Goal: Share content: Share content

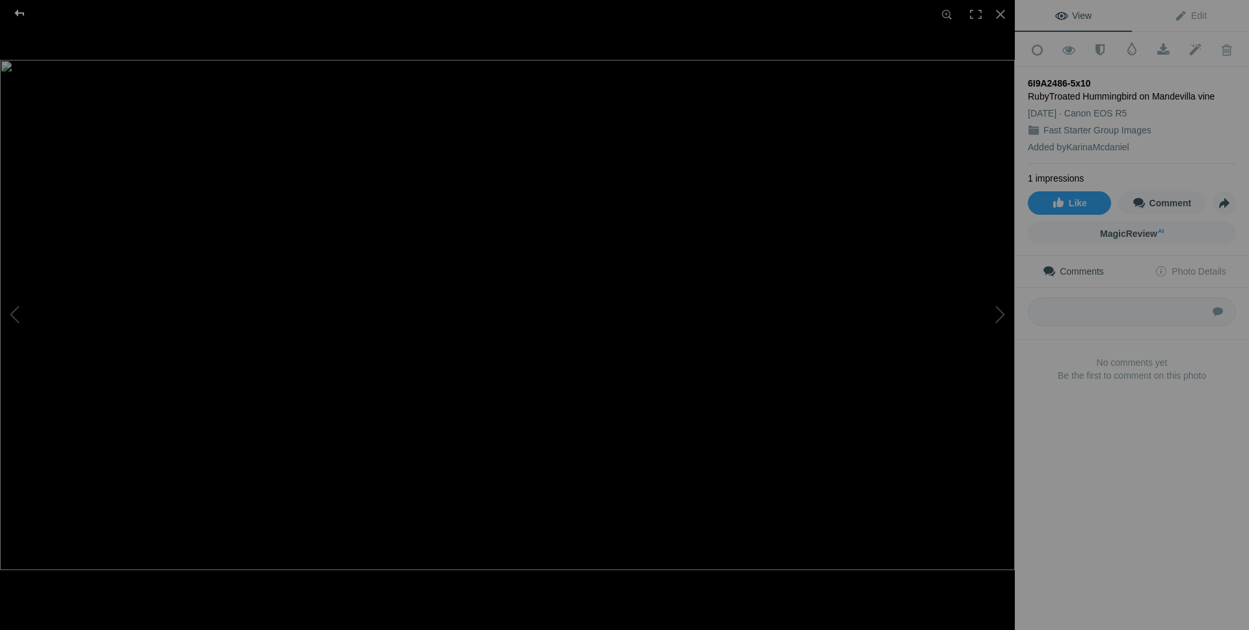
click at [23, 14] on div at bounding box center [19, 13] width 47 height 26
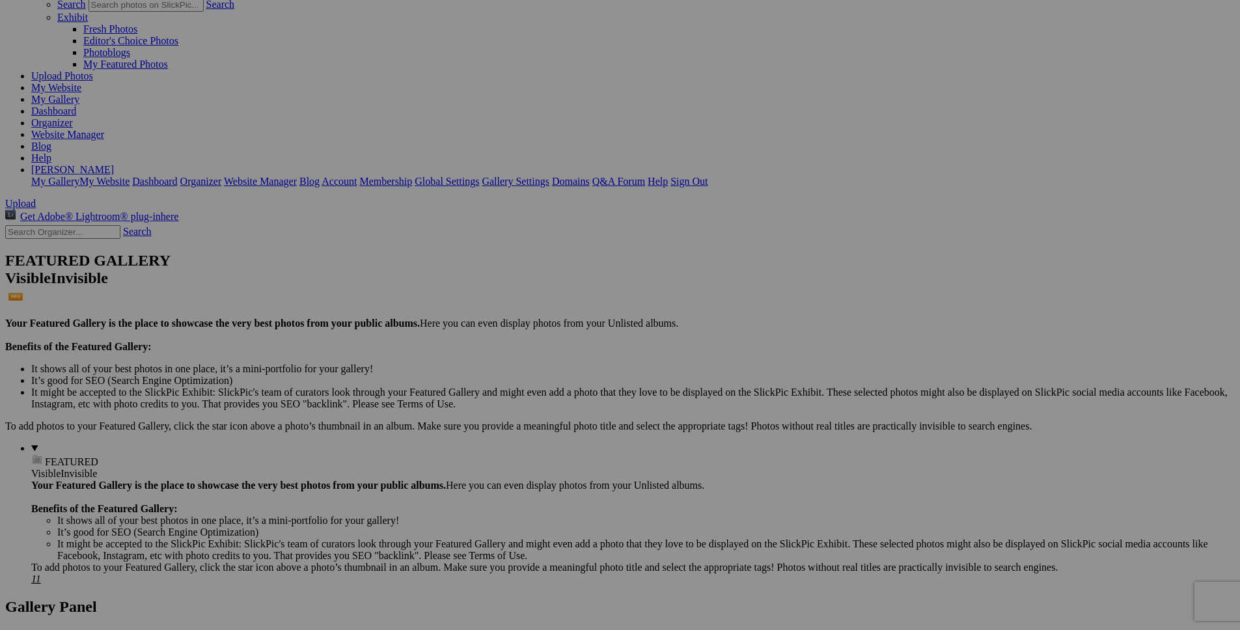
scroll to position [92, 0]
drag, startPoint x: 362, startPoint y: 122, endPoint x: 344, endPoint y: 583, distance: 461.8
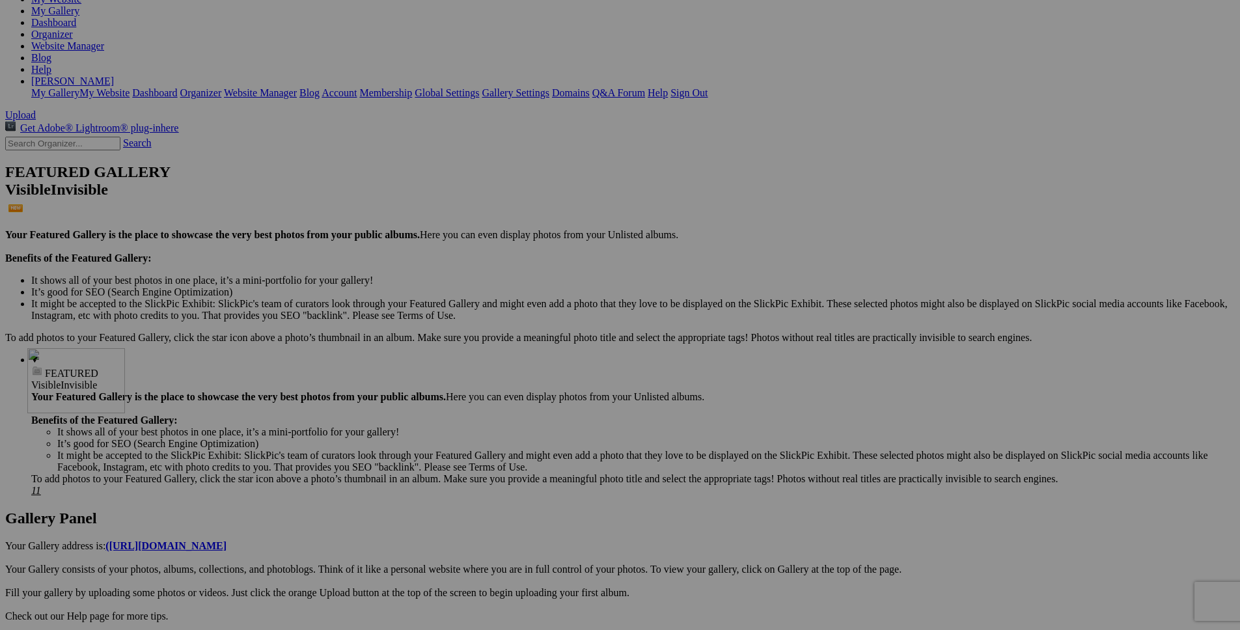
drag, startPoint x: 475, startPoint y: 297, endPoint x: 215, endPoint y: 461, distance: 308.0
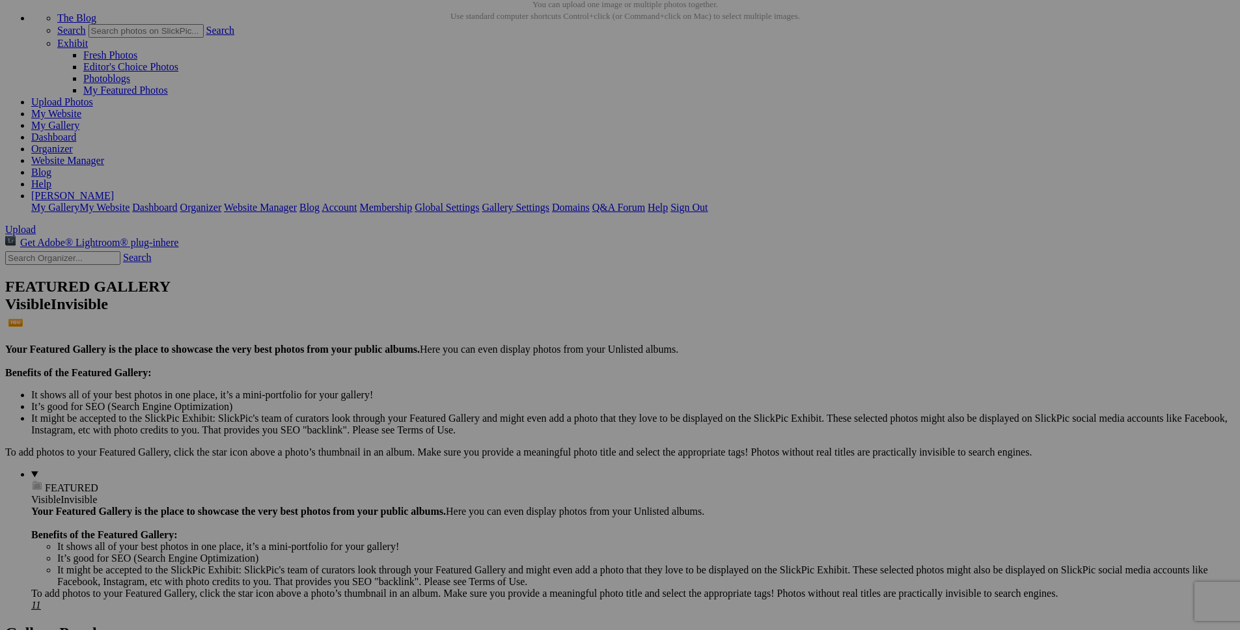
scroll to position [0, 0]
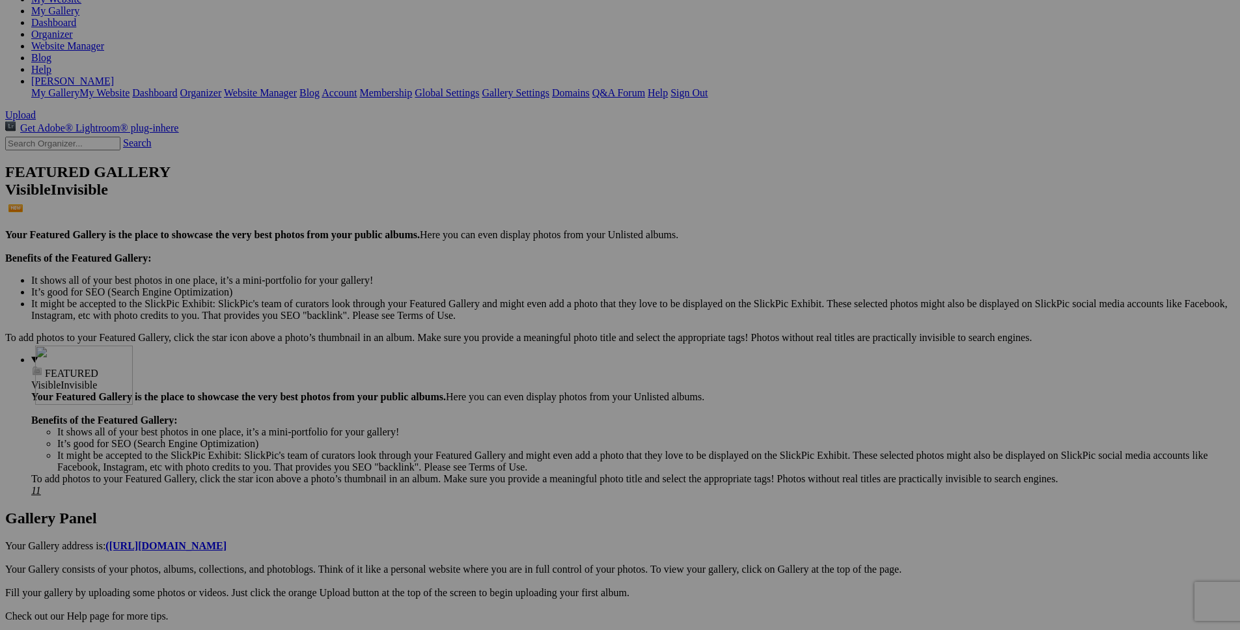
drag, startPoint x: 370, startPoint y: 194, endPoint x: 219, endPoint y: 459, distance: 304.9
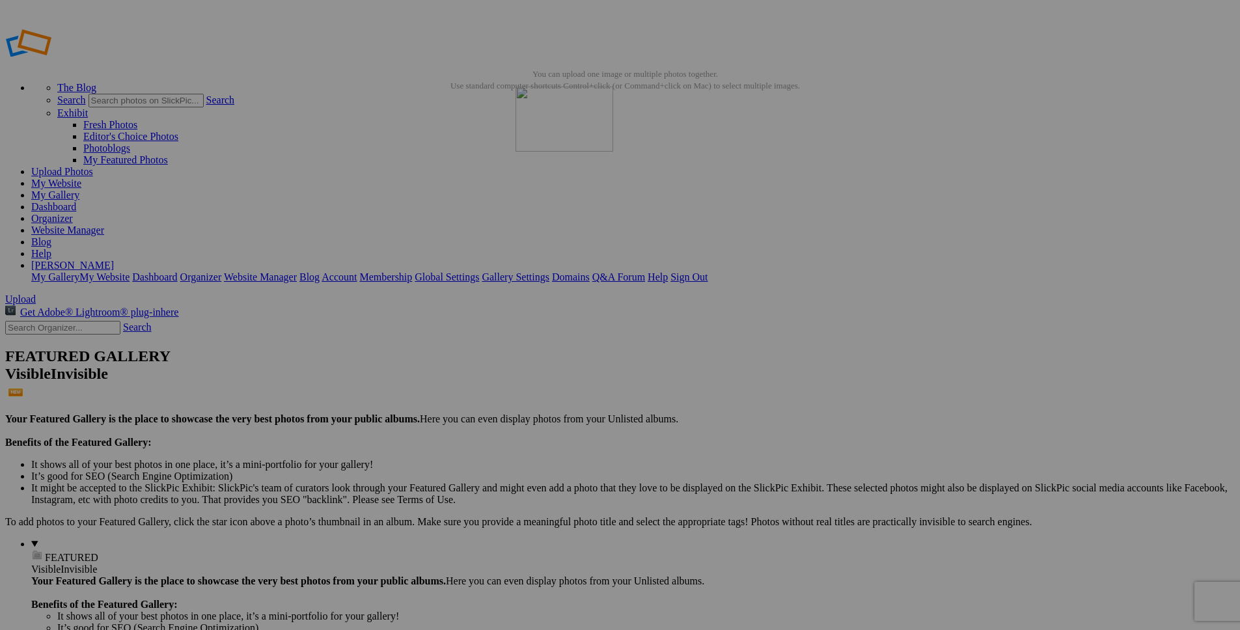
drag, startPoint x: 368, startPoint y: 206, endPoint x: 703, endPoint y: 180, distance: 335.5
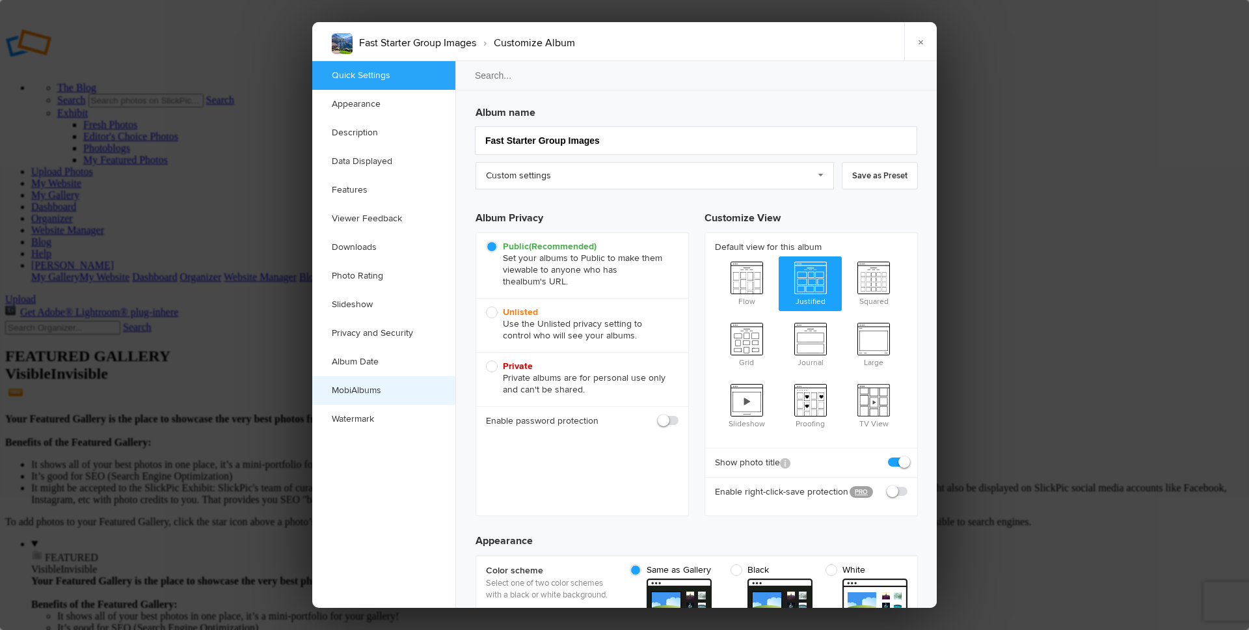
click at [365, 390] on link "MobiAlbums" at bounding box center [383, 390] width 143 height 29
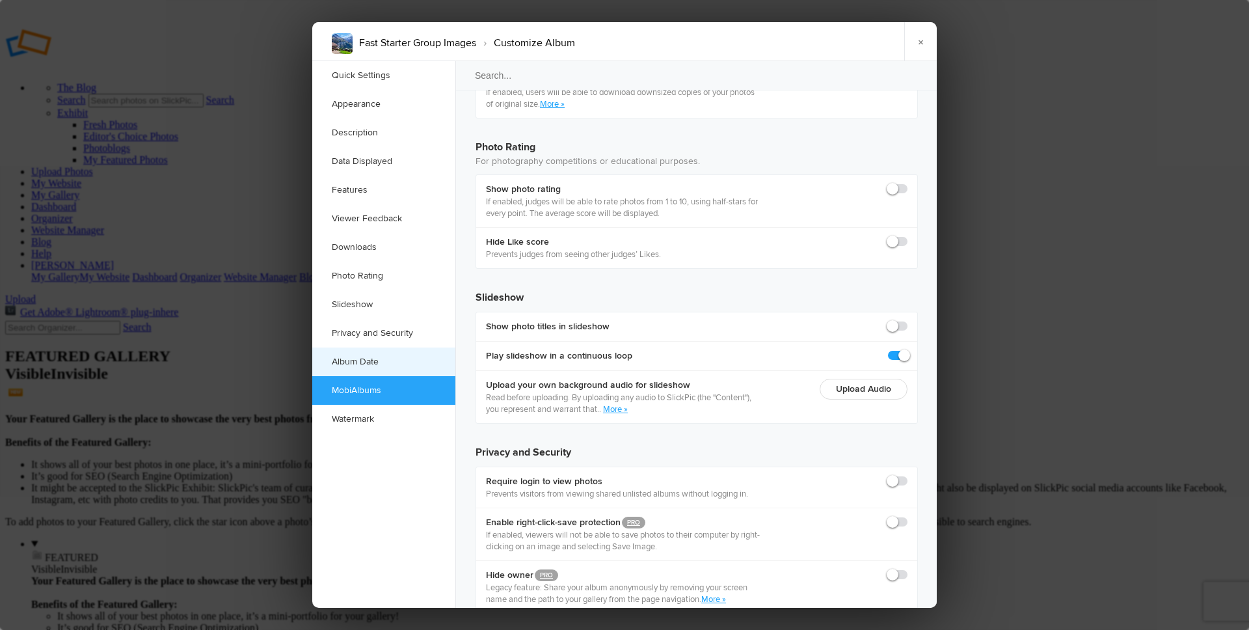
scroll to position [2788, 0]
checkbox input "true"
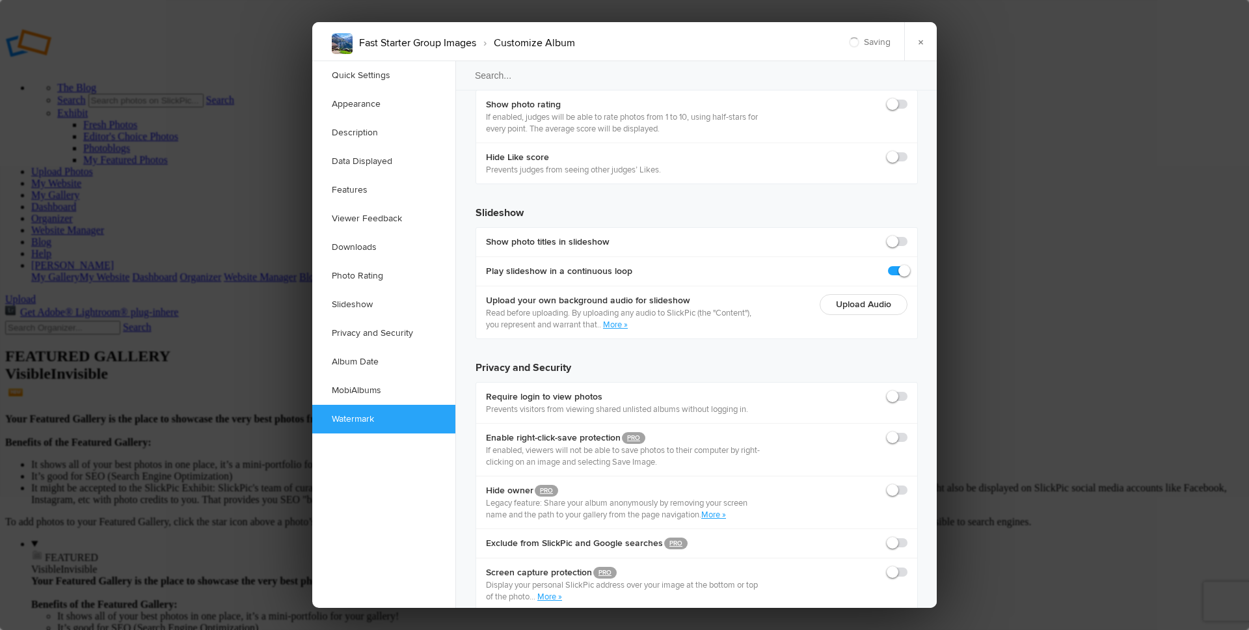
drag, startPoint x: 710, startPoint y: 1699, endPoint x: 828, endPoint y: 1695, distance: 118.5
copy p "[DOMAIN_NAME][URL]"
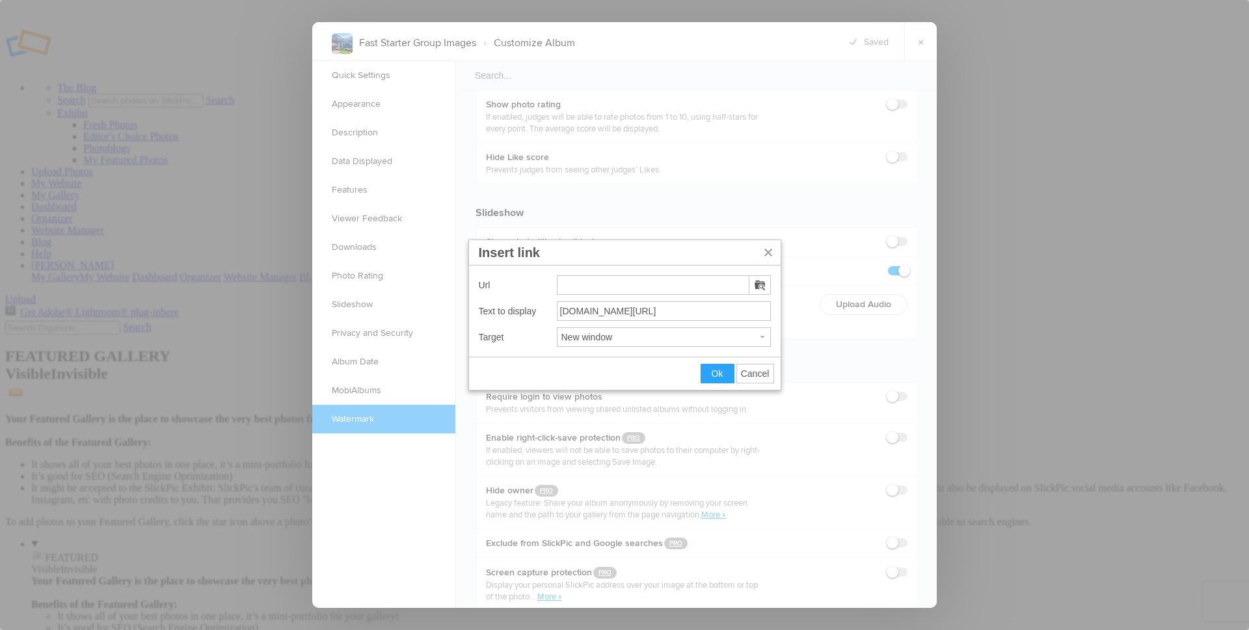
click at [594, 286] on input "Insert link" at bounding box center [653, 285] width 193 height 20
type input "[DOMAIN_NAME][URL]"
click at [720, 373] on span "Ok" at bounding box center [718, 373] width 12 height 10
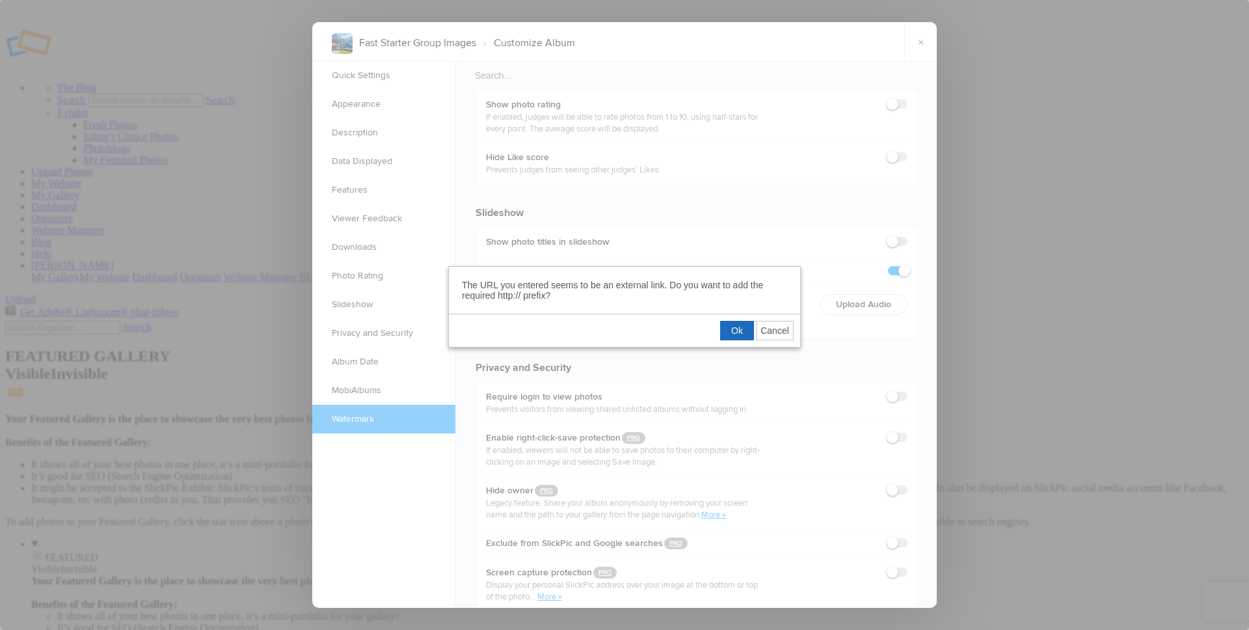
click at [738, 329] on span "Ok" at bounding box center [737, 330] width 12 height 10
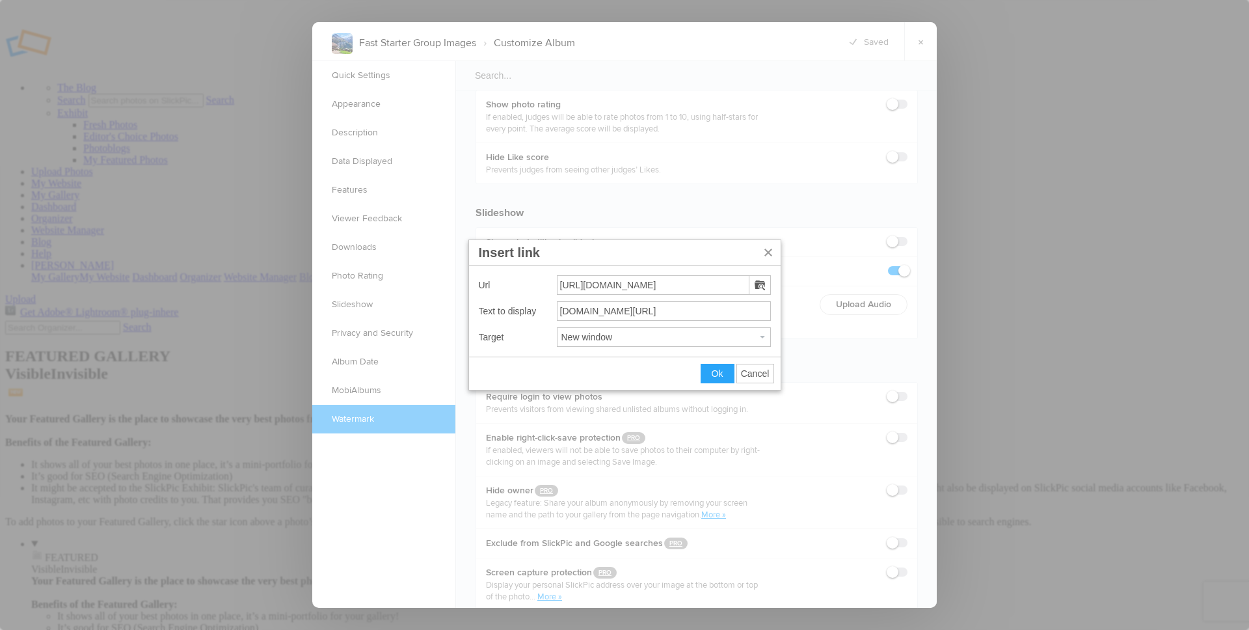
click at [575, 284] on input "[URL][DOMAIN_NAME]" at bounding box center [653, 285] width 193 height 20
type input "[URL][DOMAIN_NAME]"
click at [711, 370] on button "Ok" at bounding box center [718, 373] width 33 height 18
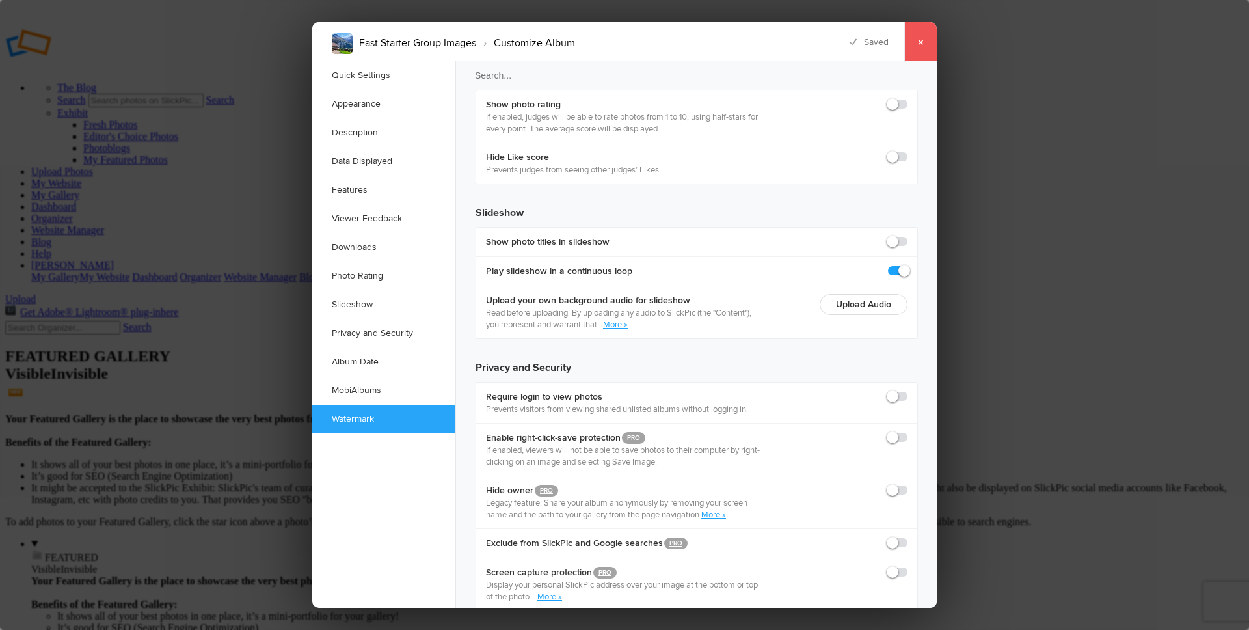
click at [918, 44] on link "×" at bounding box center [921, 41] width 33 height 39
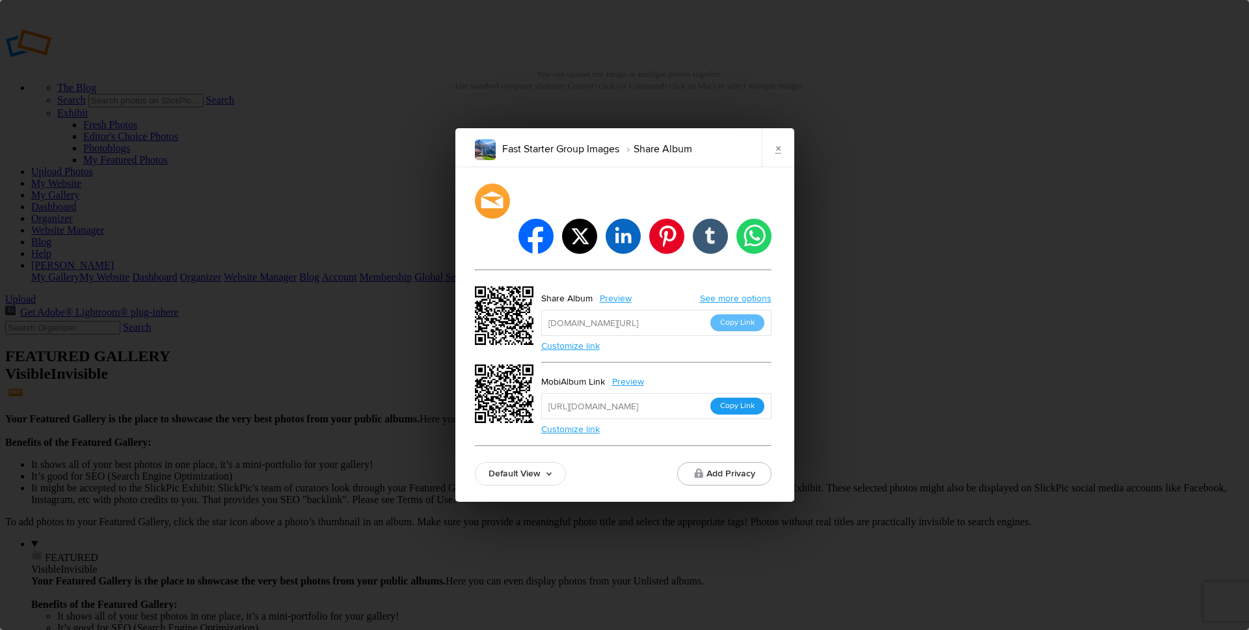
click at [731, 398] on button "Copy Link" at bounding box center [738, 406] width 54 height 17
